Goal: Transaction & Acquisition: Purchase product/service

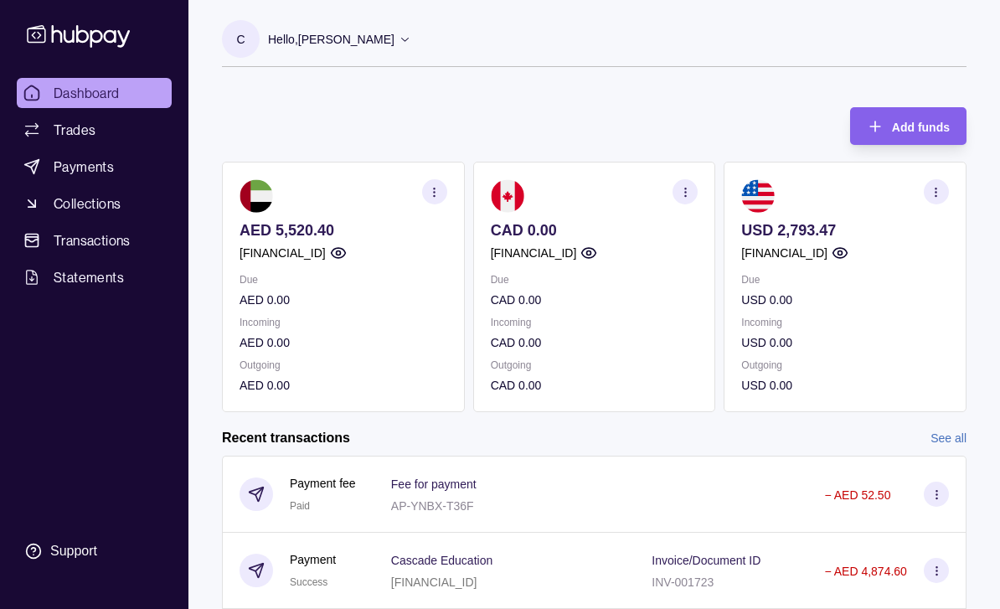
click at [105, 225] on link "Transactions" at bounding box center [94, 240] width 155 height 30
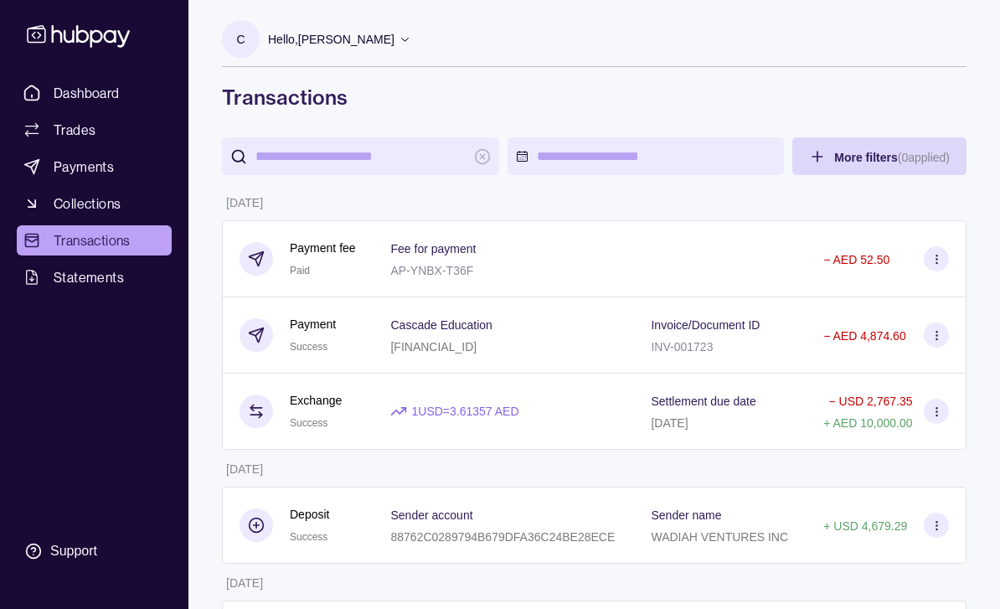
click at [87, 179] on link "Payments" at bounding box center [94, 167] width 155 height 30
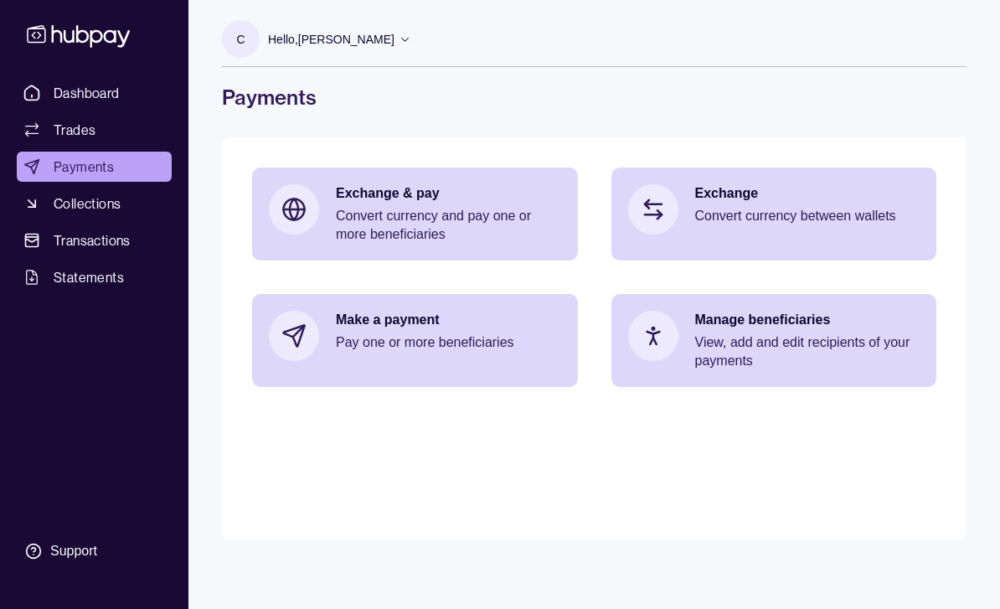
click at [467, 356] on div "Make a payment Pay one or more beneficiaries" at bounding box center [448, 336] width 225 height 50
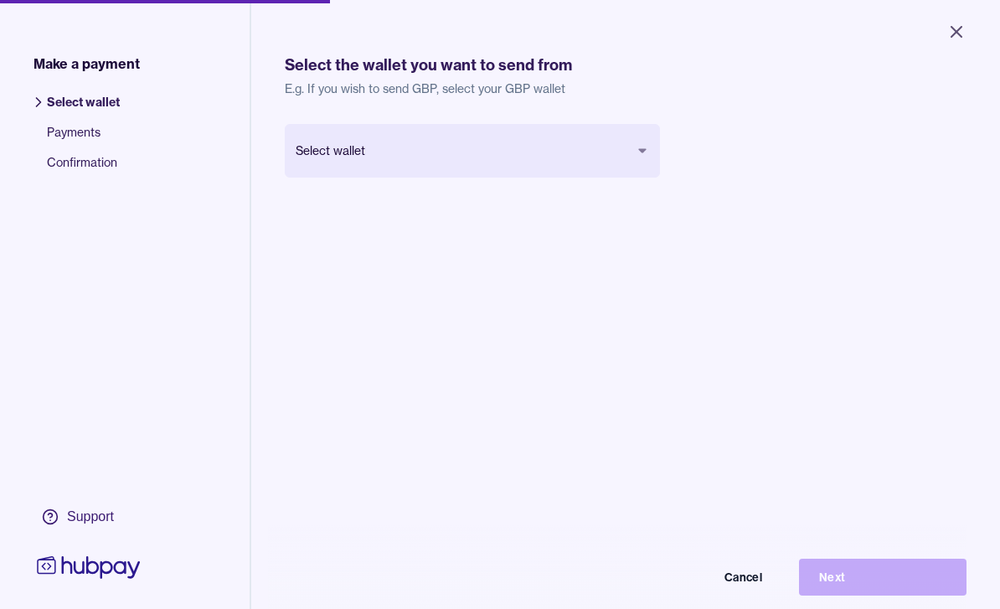
click at [625, 156] on button "Select wallet" at bounding box center [472, 151] width 375 height 54
click at [632, 147] on button "Select wallet" at bounding box center [472, 151] width 375 height 54
click at [630, 159] on button "Select wallet" at bounding box center [472, 151] width 375 height 54
click at [354, 161] on button "Select wallet" at bounding box center [472, 151] width 375 height 54
click at [630, 157] on button "Select wallet" at bounding box center [472, 151] width 375 height 54
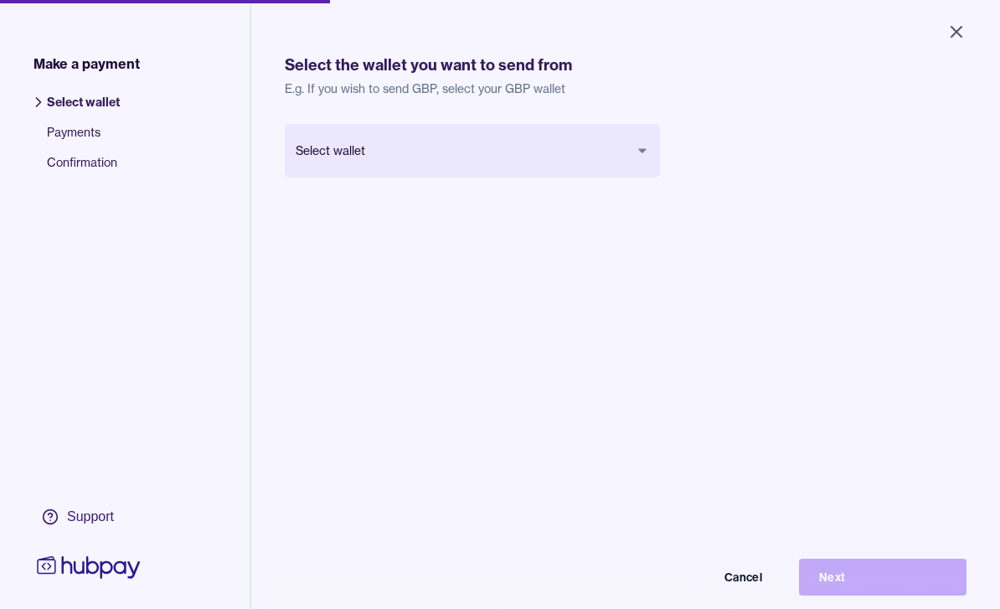
click at [643, 153] on icon "button" at bounding box center [641, 150] width 13 height 13
click at [642, 153] on icon "button" at bounding box center [641, 150] width 13 height 13
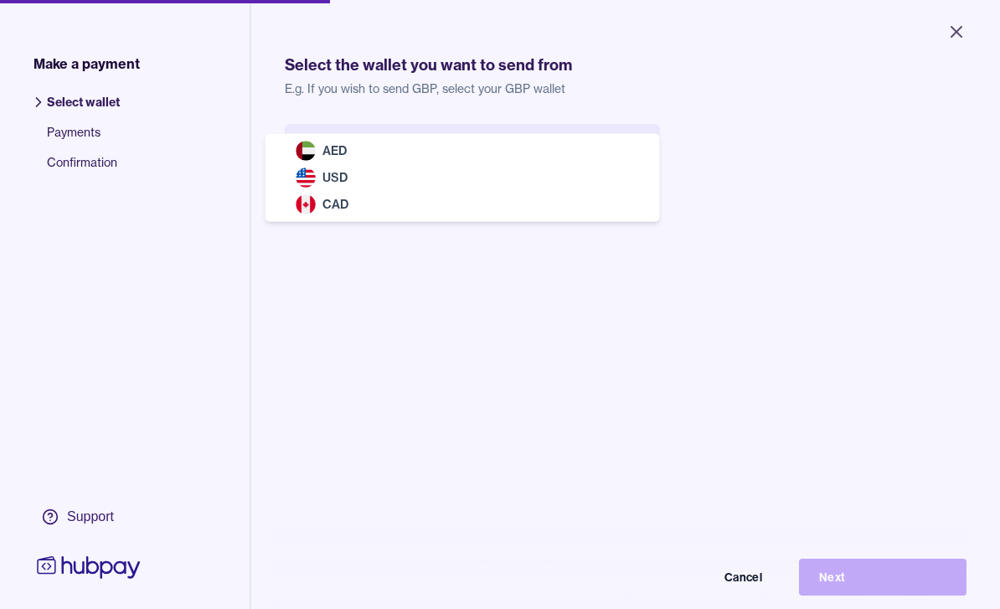
click at [331, 161] on div "AED" at bounding box center [462, 150] width 387 height 27
click at [343, 161] on button "Select wallet" at bounding box center [472, 151] width 375 height 54
click at [530, 160] on div "AED" at bounding box center [462, 150] width 387 height 27
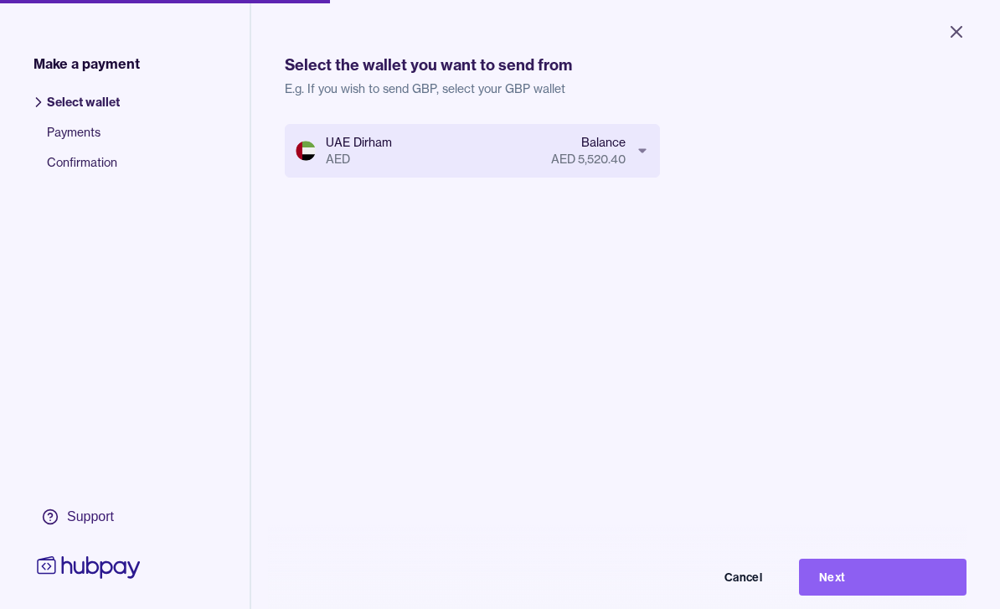
click at [331, 155] on button "UAE Dirham AED Balance AED 5,520.40" at bounding box center [472, 151] width 375 height 54
click at [95, 141] on span "Payments" at bounding box center [83, 139] width 73 height 30
click at [958, 36] on icon "Close" at bounding box center [956, 32] width 20 height 20
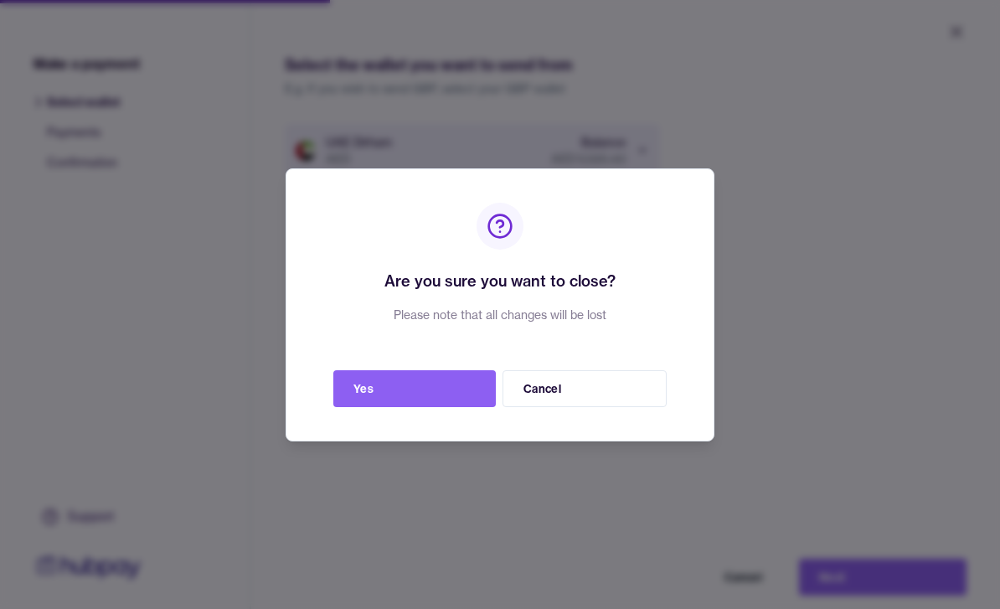
click at [438, 396] on button "Yes" at bounding box center [414, 388] width 162 height 37
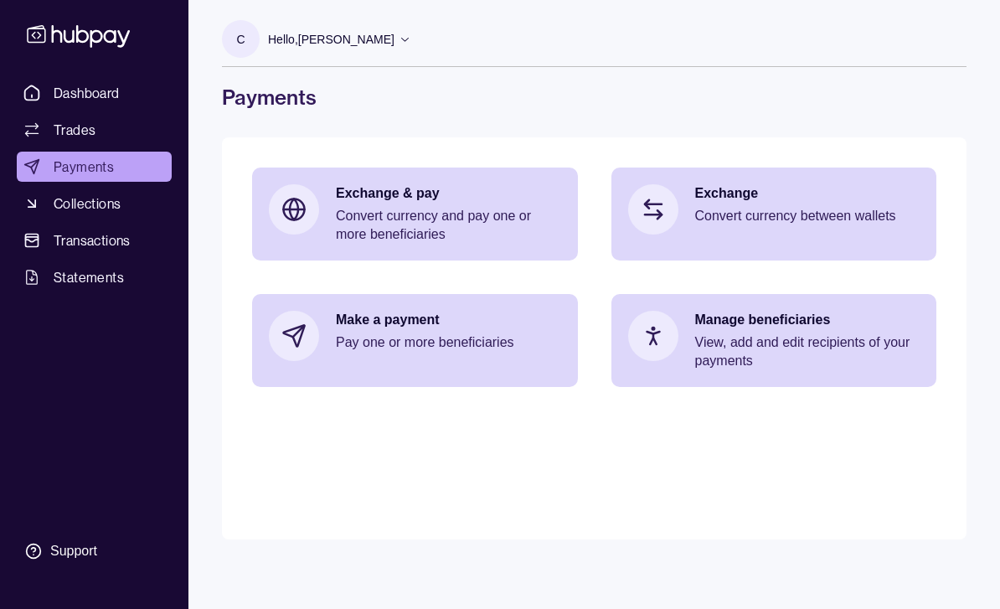
click at [472, 345] on p "Pay one or more beneficiaries" at bounding box center [448, 342] width 225 height 18
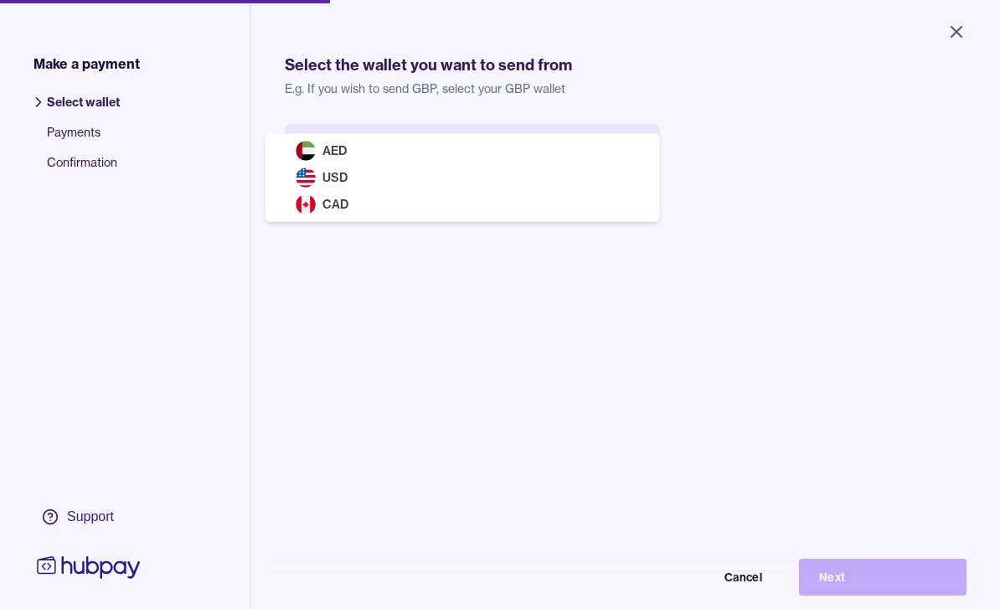
click at [337, 152] on span "AED" at bounding box center [334, 150] width 24 height 15
click at [316, 151] on button "Select wallet" at bounding box center [472, 151] width 375 height 54
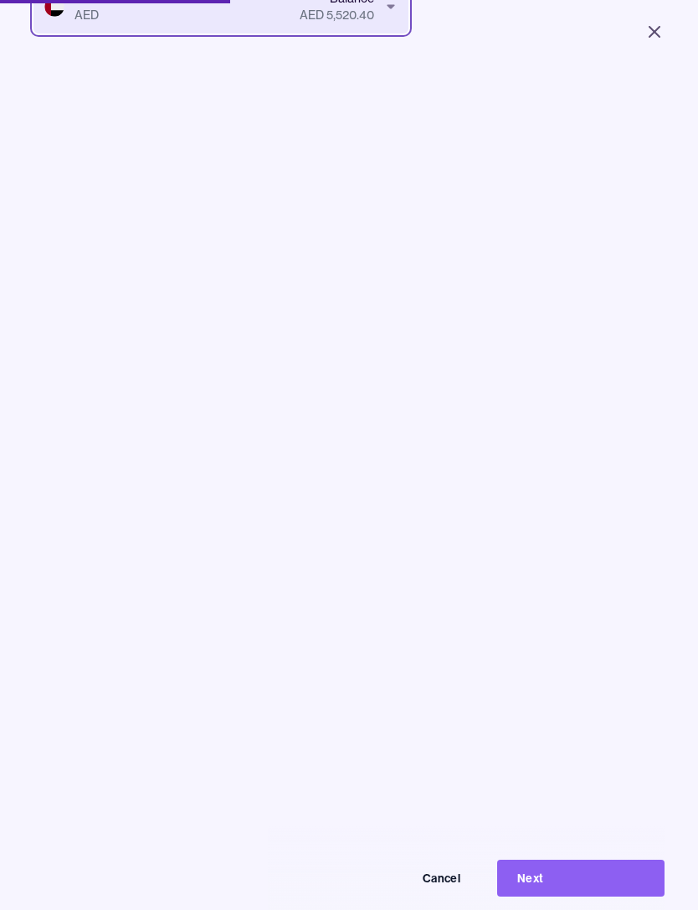
scroll to position [87, 0]
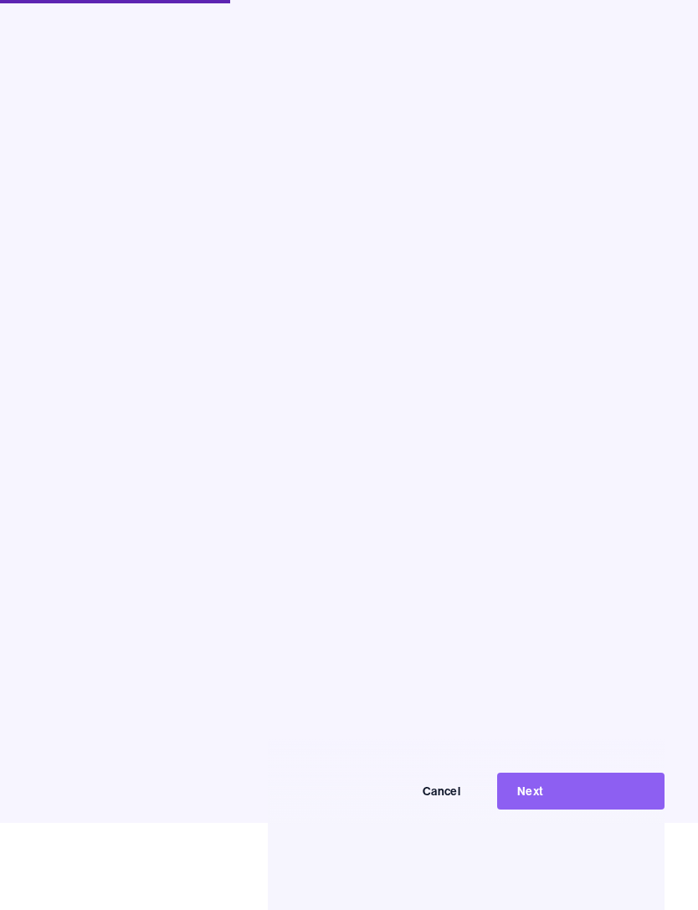
click at [579, 608] on button "Next" at bounding box center [580, 791] width 167 height 37
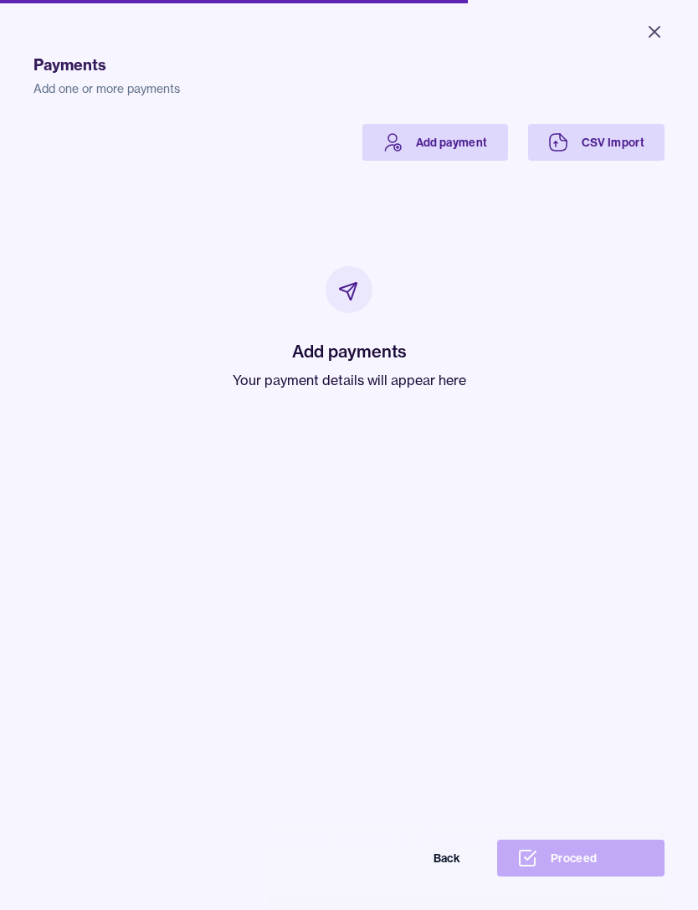
click at [360, 342] on h2 "Add payments" at bounding box center [350, 351] width 234 height 23
click at [358, 377] on p "Your payment details will appear here" at bounding box center [350, 380] width 234 height 20
click at [439, 139] on link "Add payment" at bounding box center [436, 142] width 146 height 37
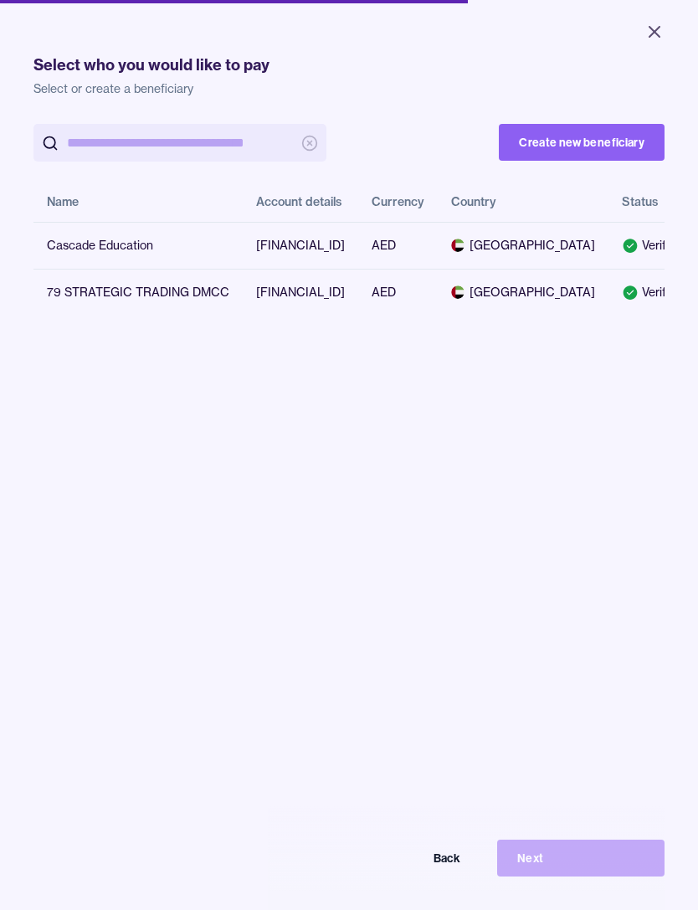
click at [154, 254] on div "Cascade Education" at bounding box center [138, 245] width 183 height 17
click at [358, 254] on td "[FINANCIAL_ID]" at bounding box center [301, 245] width 116 height 47
click at [127, 254] on div "Cascade Education" at bounding box center [138, 245] width 183 height 17
click at [54, 245] on td "Cascade Education" at bounding box center [137, 245] width 209 height 47
click at [555, 254] on span "[GEOGRAPHIC_DATA]" at bounding box center [523, 245] width 144 height 17
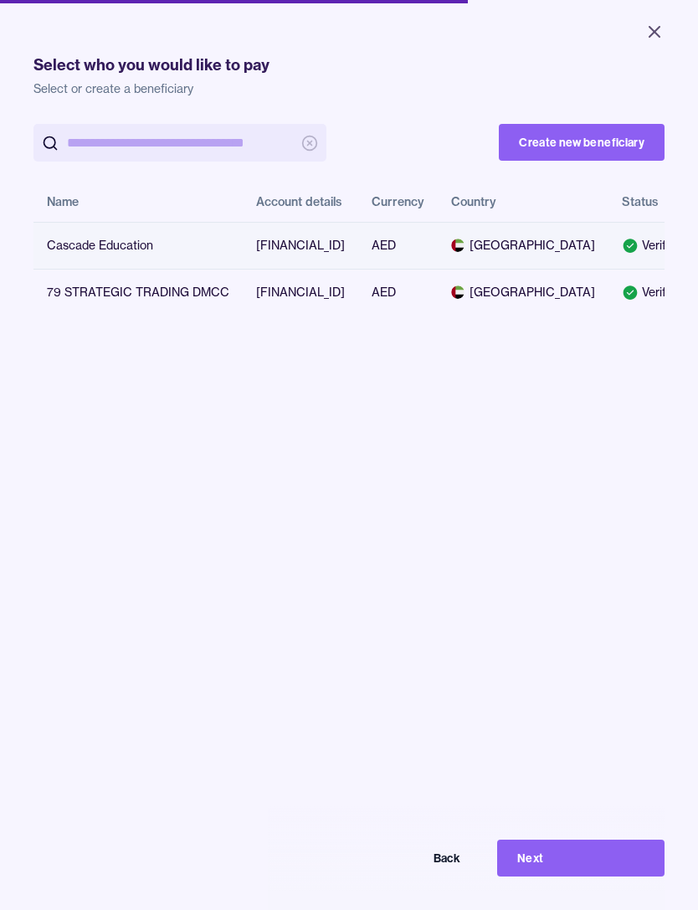
click at [604, 608] on button "Next" at bounding box center [580, 858] width 167 height 37
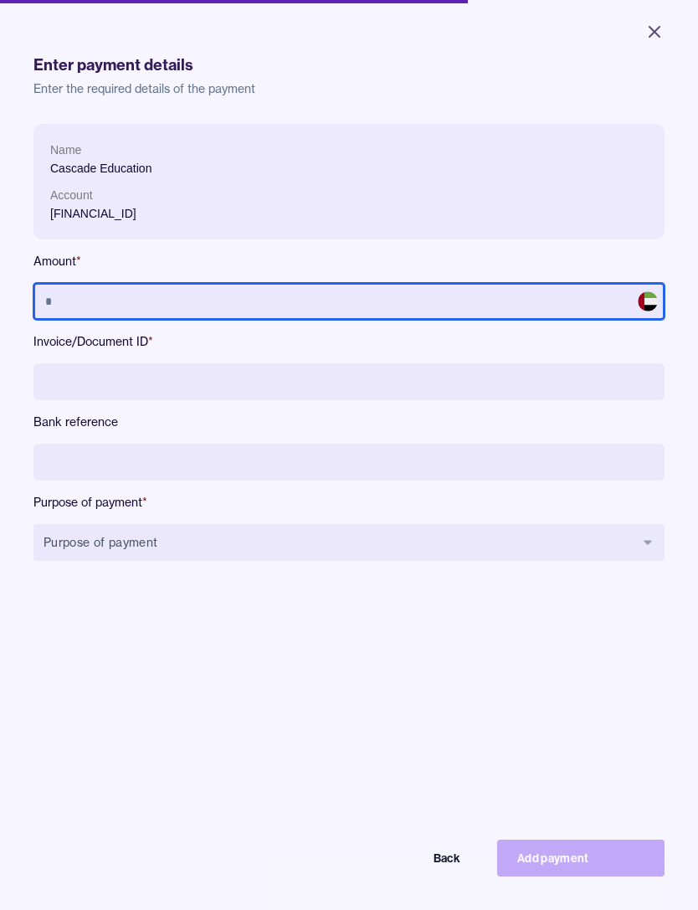
click at [292, 291] on input "text" at bounding box center [348, 301] width 631 height 37
click at [81, 298] on input "text" at bounding box center [348, 301] width 631 height 37
click at [101, 292] on input "text" at bounding box center [348, 301] width 631 height 37
click at [100, 291] on input "text" at bounding box center [348, 301] width 631 height 37
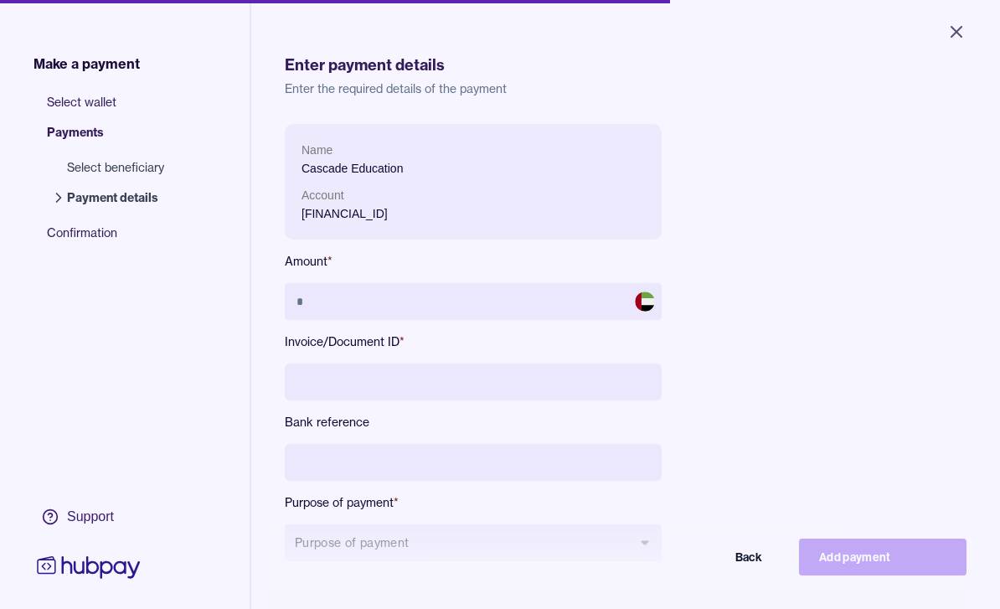
click at [952, 32] on icon "Close" at bounding box center [956, 32] width 20 height 20
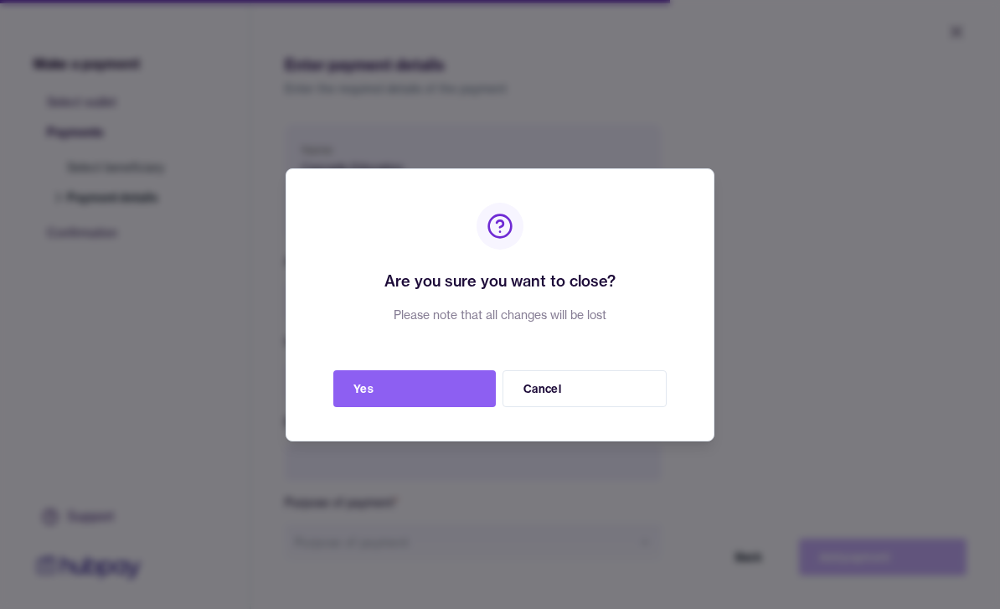
click at [468, 407] on button "Yes" at bounding box center [414, 388] width 162 height 37
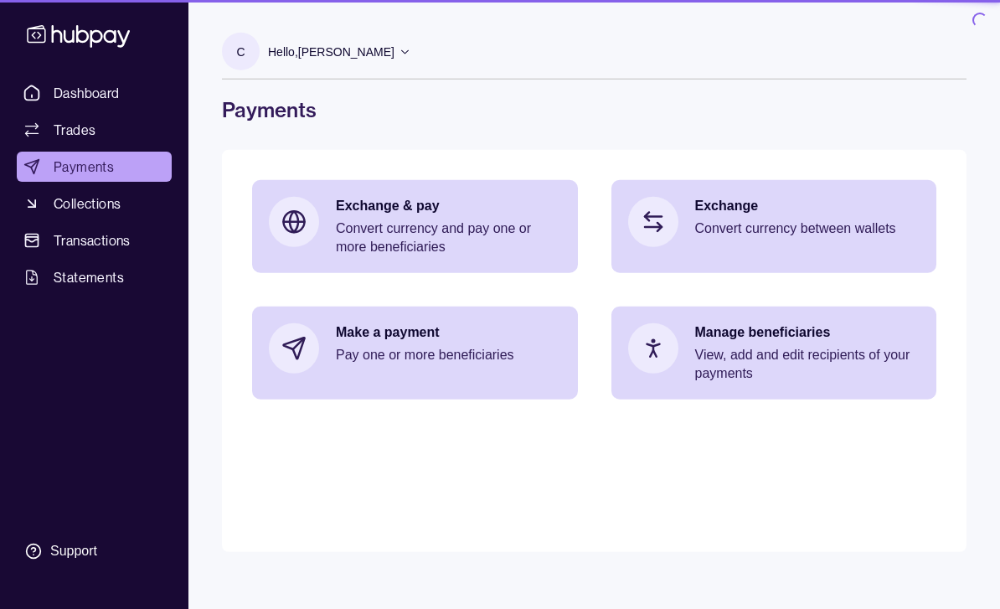
click at [456, 425] on main "Exchange & pay Convert currency and pay one or more beneficiaries Exchange Conv…" at bounding box center [594, 351] width 744 height 402
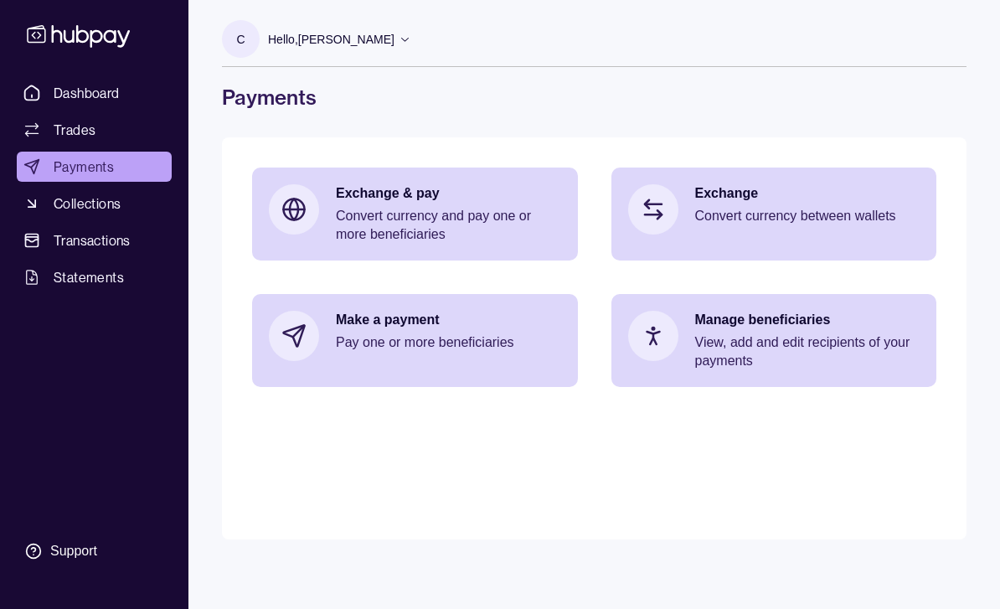
click at [385, 37] on div "Hello, [PERSON_NAME]" at bounding box center [339, 39] width 143 height 35
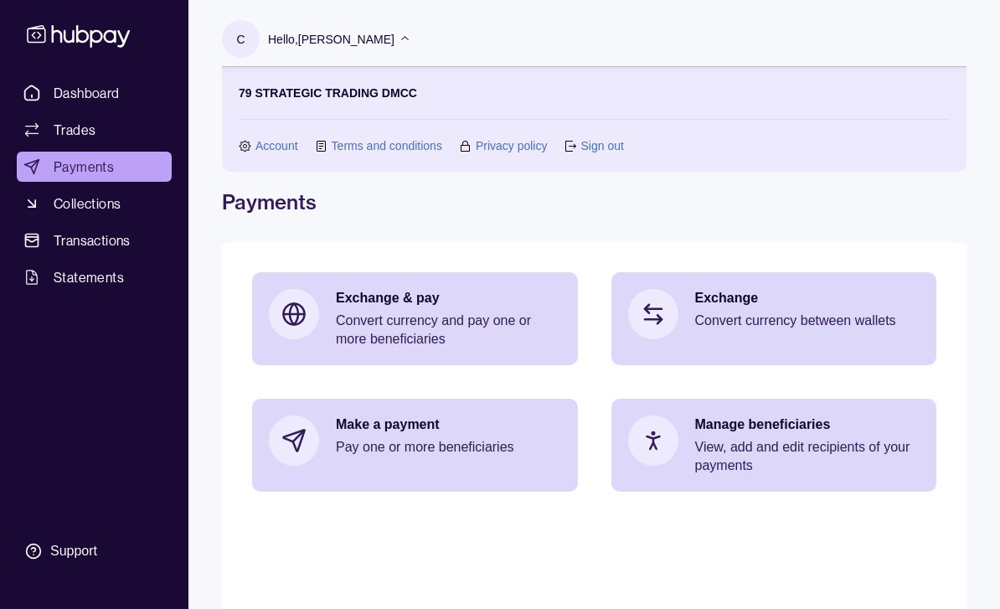
click at [602, 151] on link "Sign out" at bounding box center [601, 145] width 43 height 18
